Goal: Use online tool/utility: Utilize a website feature to perform a specific function

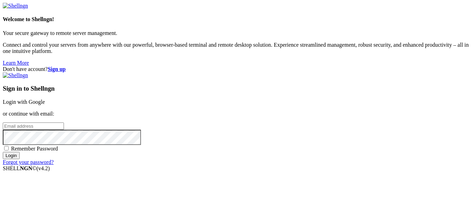
click at [45, 99] on link "Login with Google" at bounding box center [24, 102] width 42 height 6
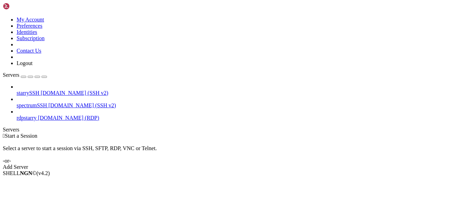
click at [63, 115] on span "[DOMAIN_NAME] (RDP)" at bounding box center [68, 118] width 61 height 6
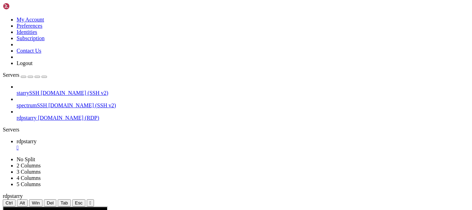
click at [91, 200] on div "" at bounding box center [90, 202] width 2 height 5
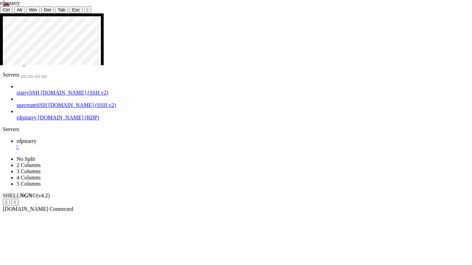
click at [0, 13] on icon at bounding box center [0, 13] width 0 height 0
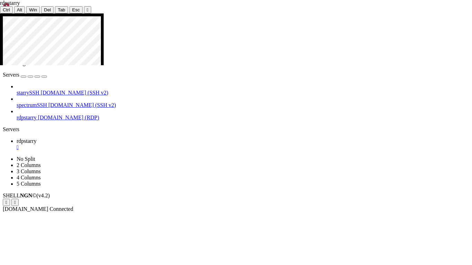
drag, startPoint x: 37, startPoint y: 107, endPoint x: 202, endPoint y: 123, distance: 165.9
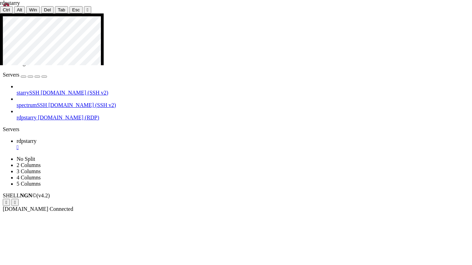
drag, startPoint x: 238, startPoint y: 236, endPoint x: 296, endPoint y: 223, distance: 59.7
drag, startPoint x: 273, startPoint y: 231, endPoint x: 190, endPoint y: 200, distance: 87.9
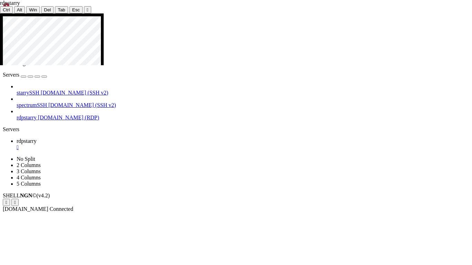
drag, startPoint x: 38, startPoint y: 93, endPoint x: 176, endPoint y: 88, distance: 138.3
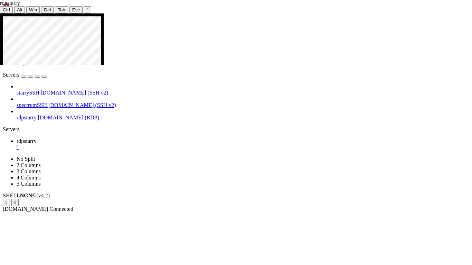
drag, startPoint x: 46, startPoint y: 99, endPoint x: 177, endPoint y: 103, distance: 130.7
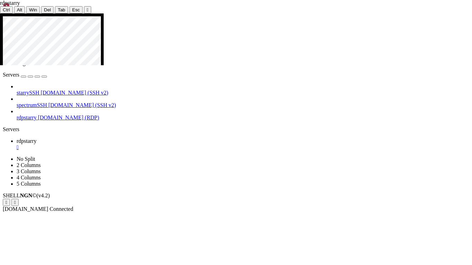
click at [87, 7] on div "" at bounding box center [88, 9] width 2 height 5
